Goal: Find specific page/section: Find specific page/section

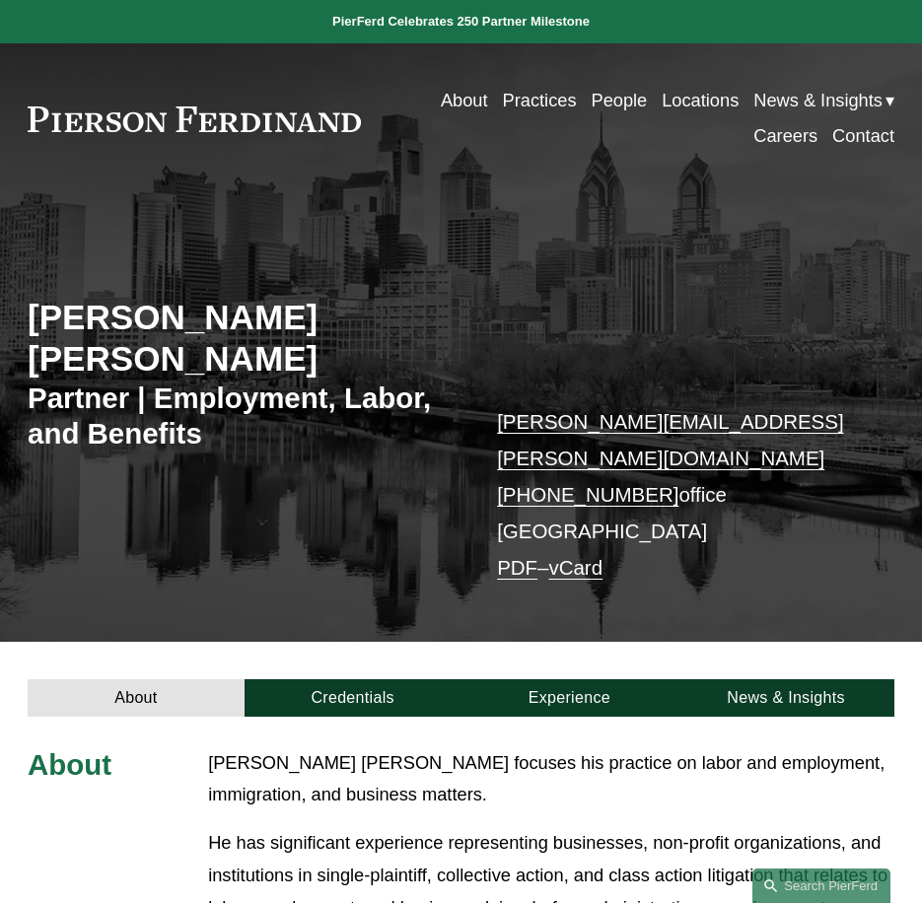
click at [625, 108] on link "People" at bounding box center [619, 101] width 56 height 36
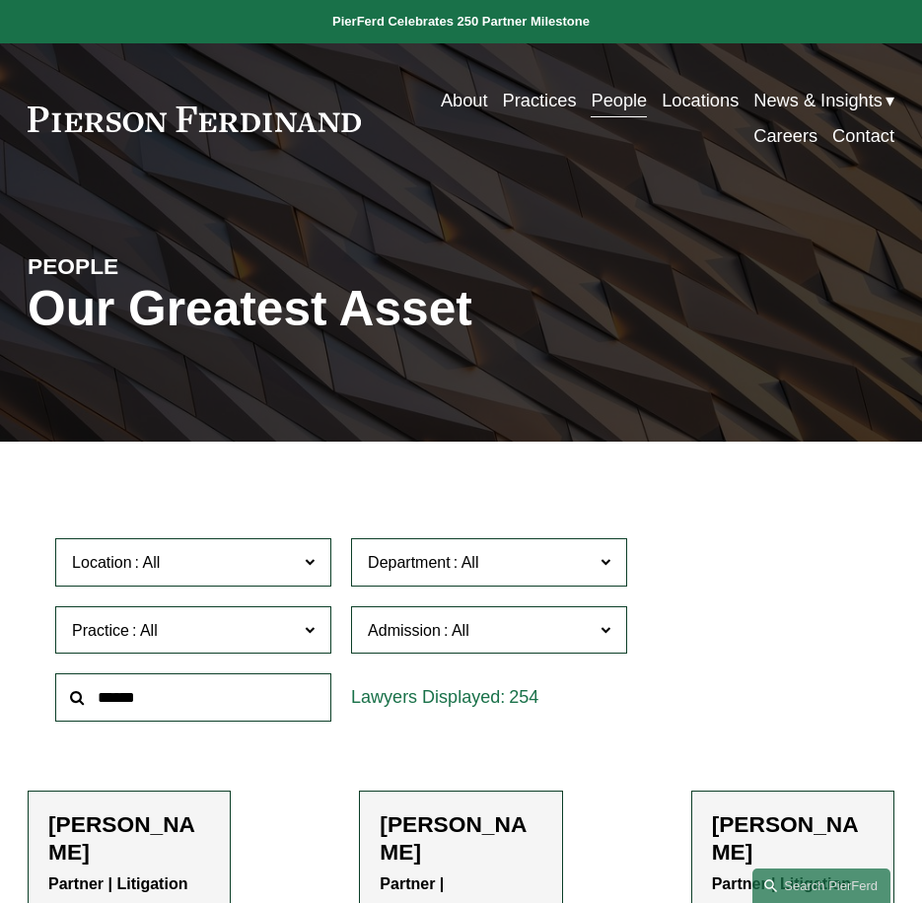
click at [226, 695] on input "text" at bounding box center [193, 698] width 276 height 48
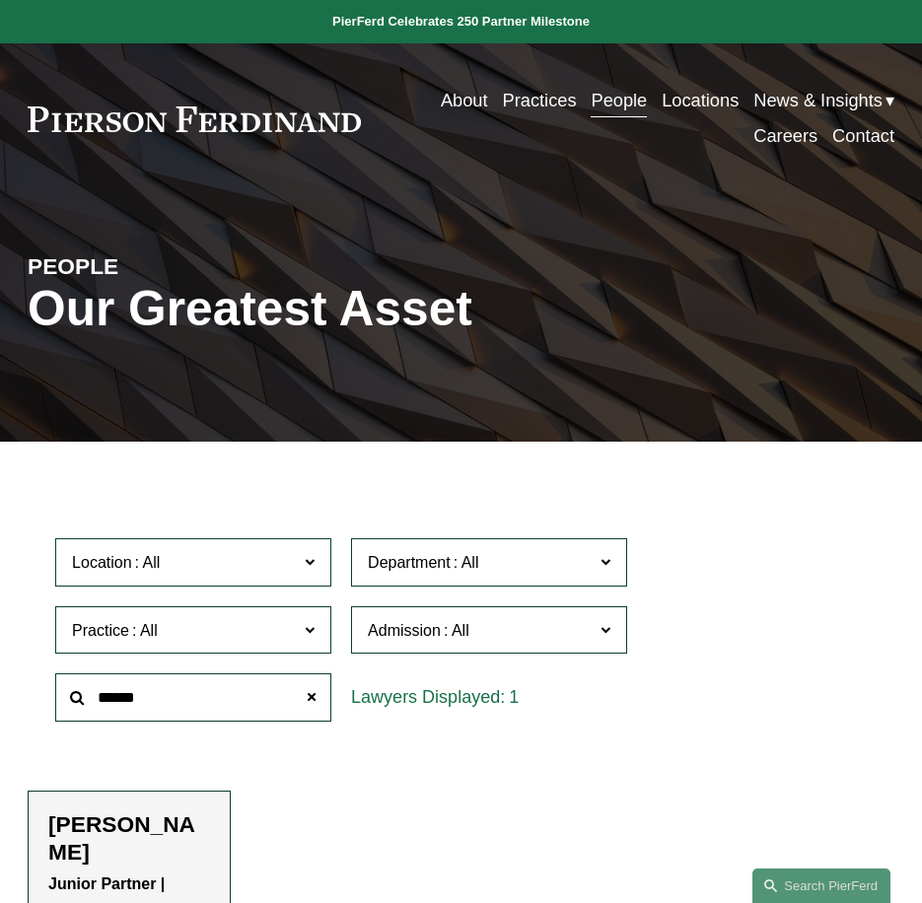
type input "******"
click at [120, 849] on h2 "[PERSON_NAME]" at bounding box center [129, 839] width 162 height 54
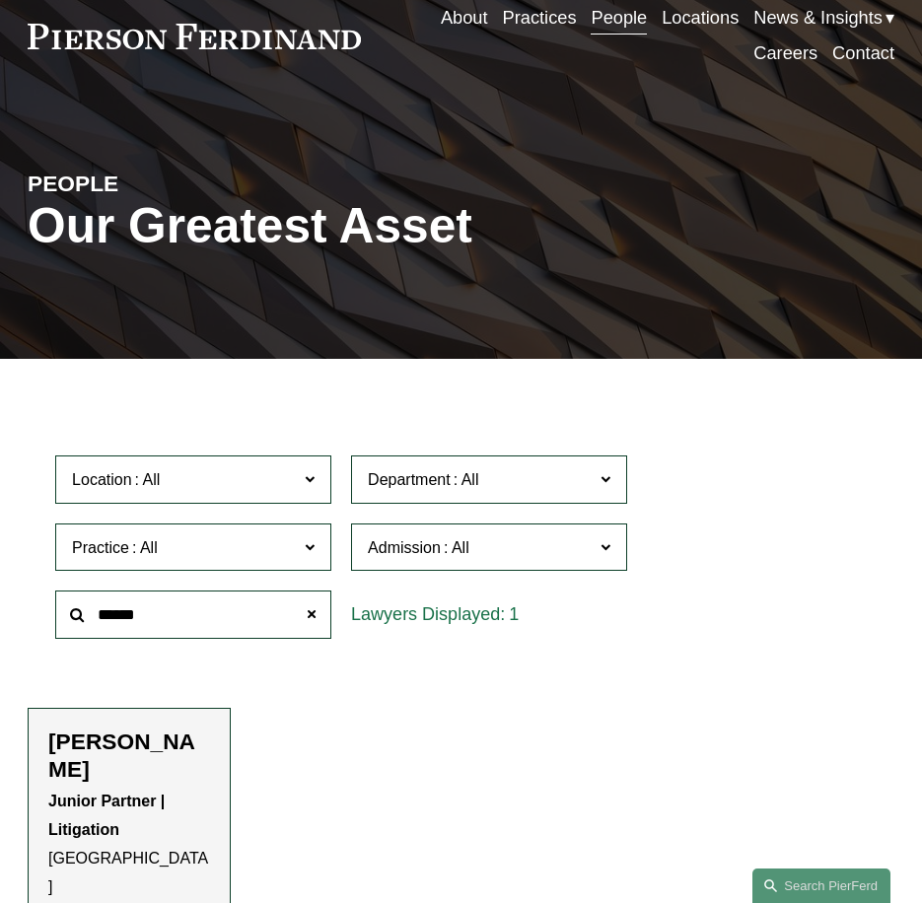
scroll to position [197, 0]
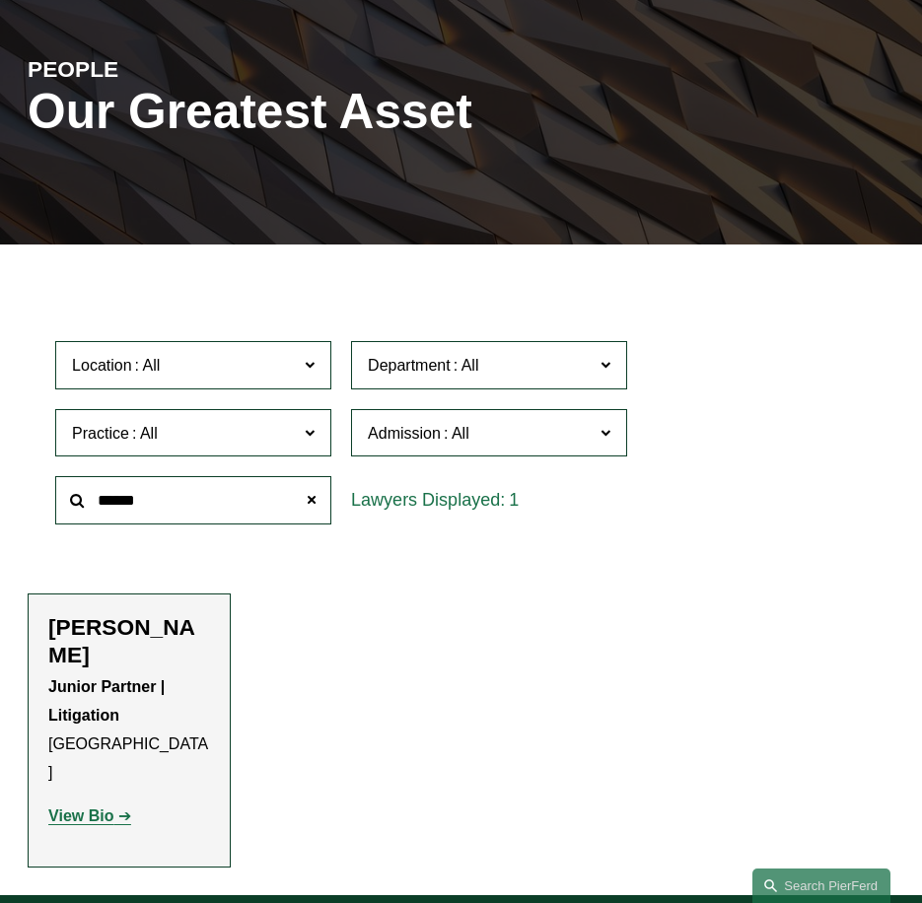
click at [102, 808] on strong "View Bio" at bounding box center [80, 816] width 65 height 17
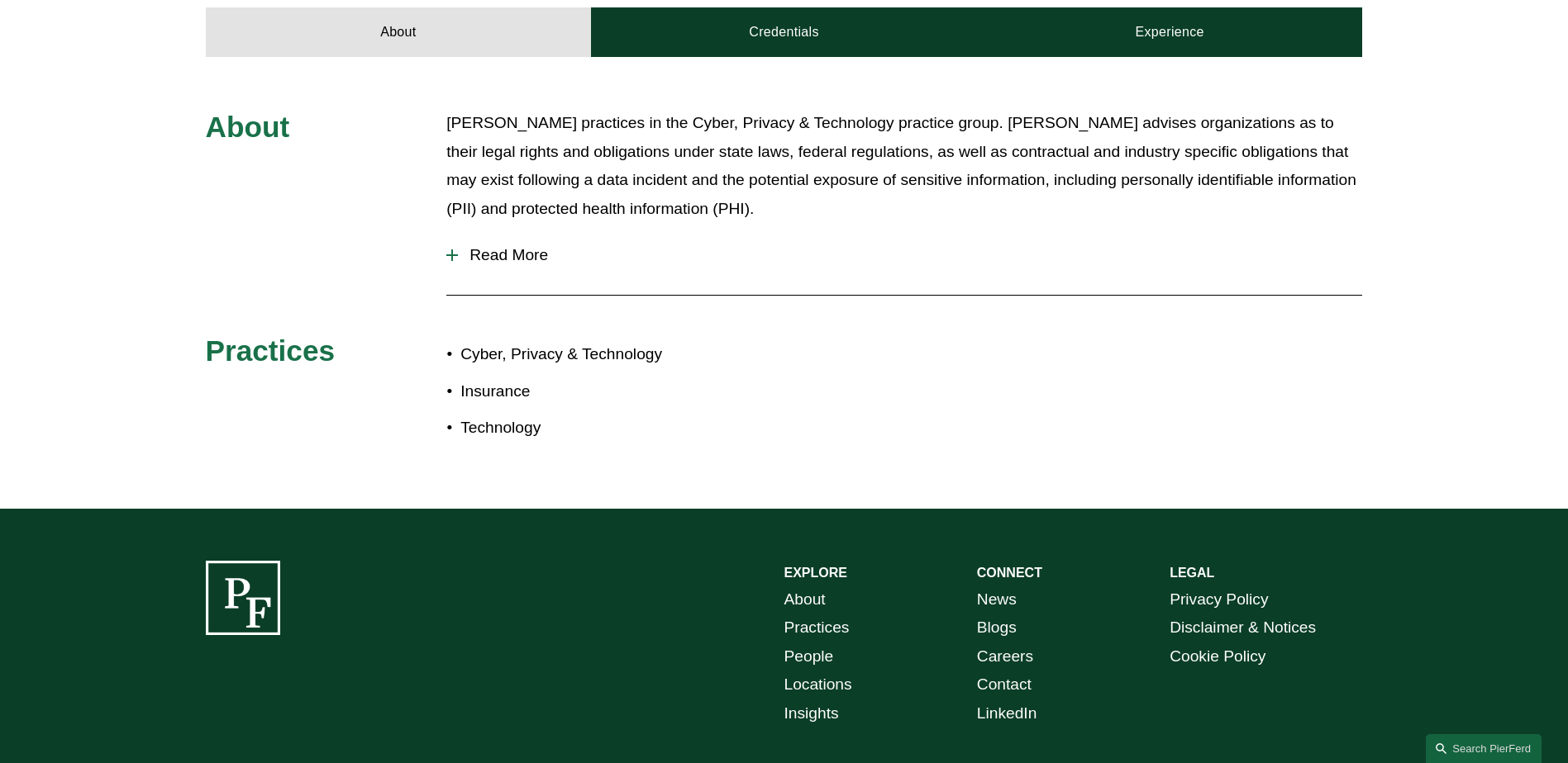
scroll to position [330, 0]
